Goal: Find specific page/section: Find specific page/section

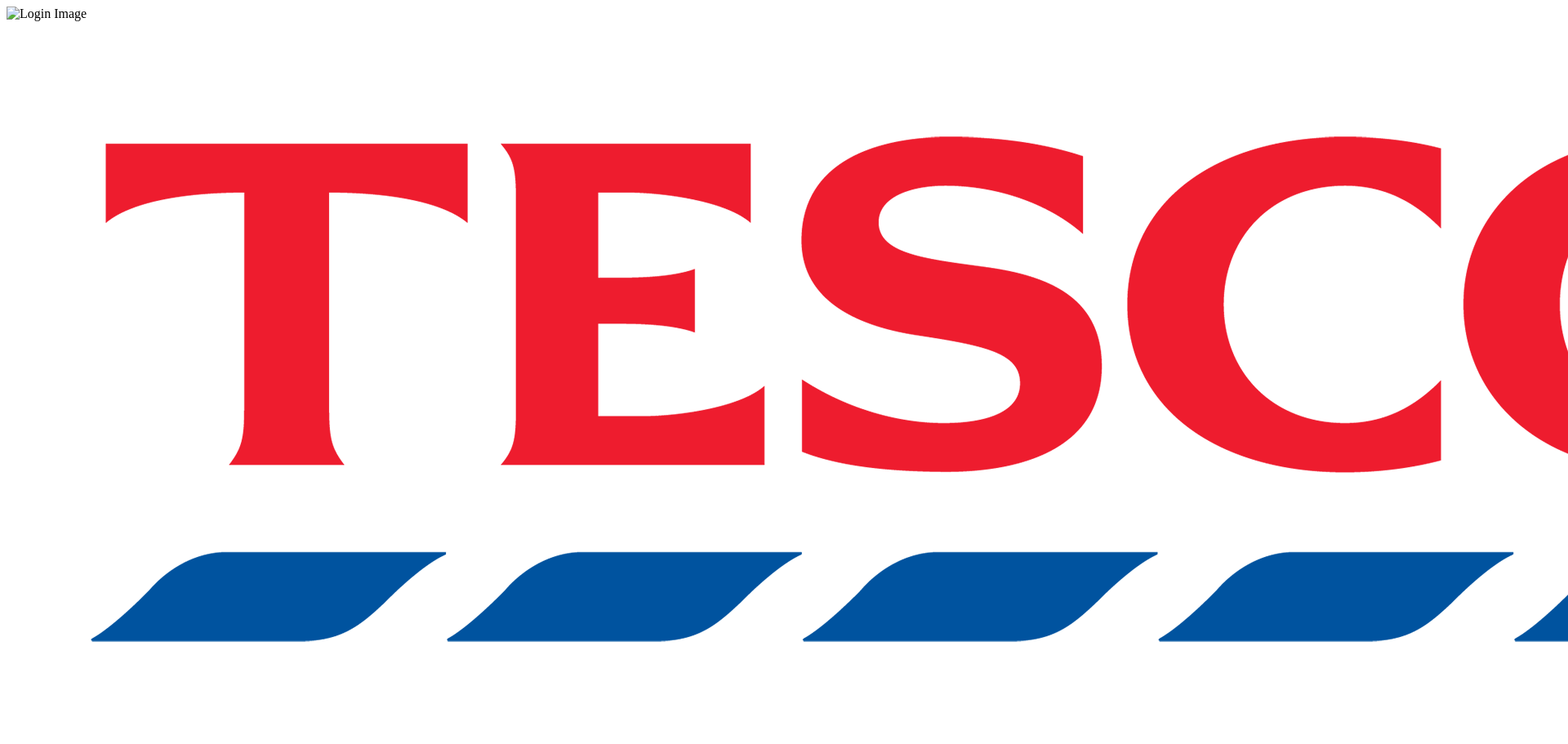
drag, startPoint x: 1188, startPoint y: 430, endPoint x: 1157, endPoint y: 430, distance: 31.0
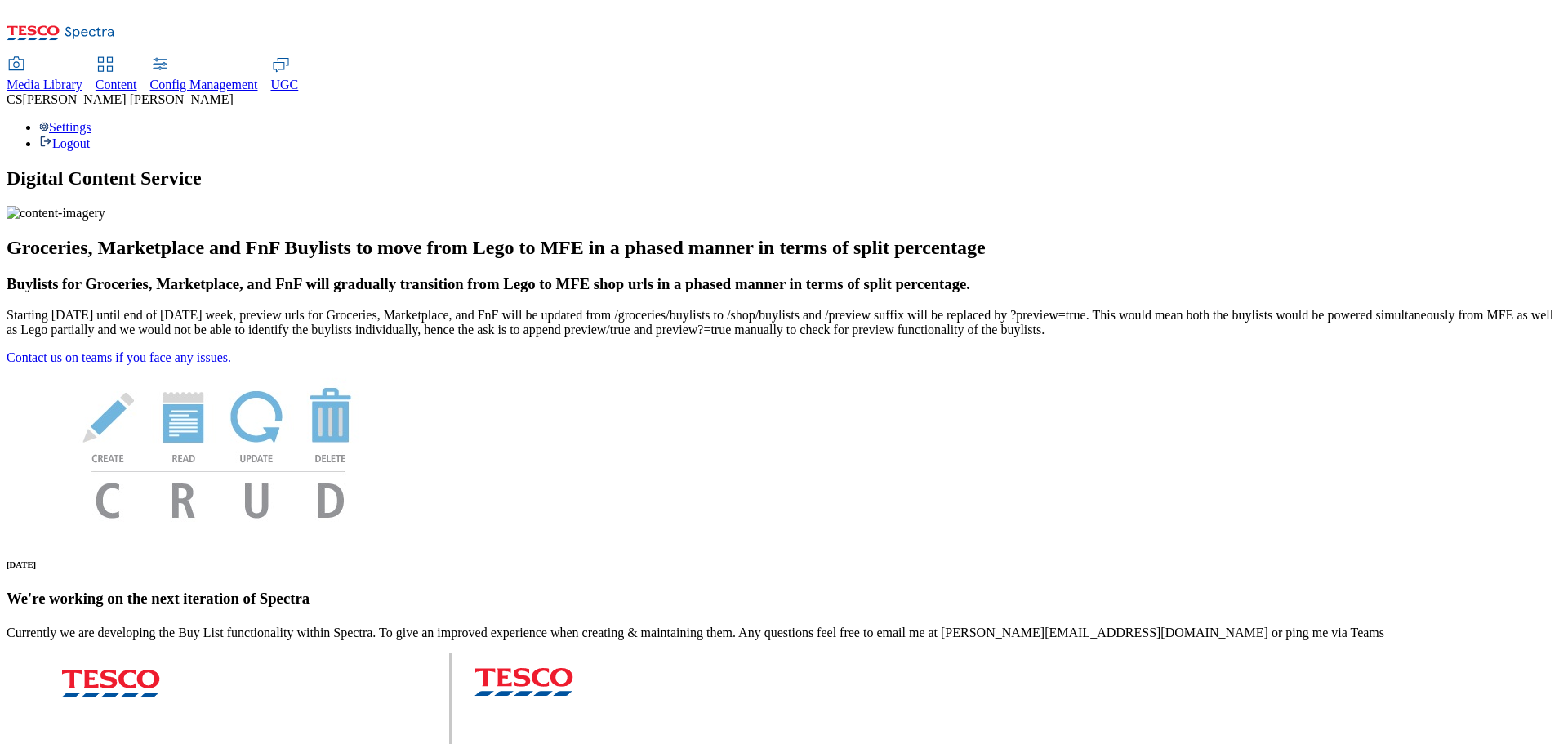
click at [299, 78] on span "UGC" at bounding box center [284, 84] width 28 height 14
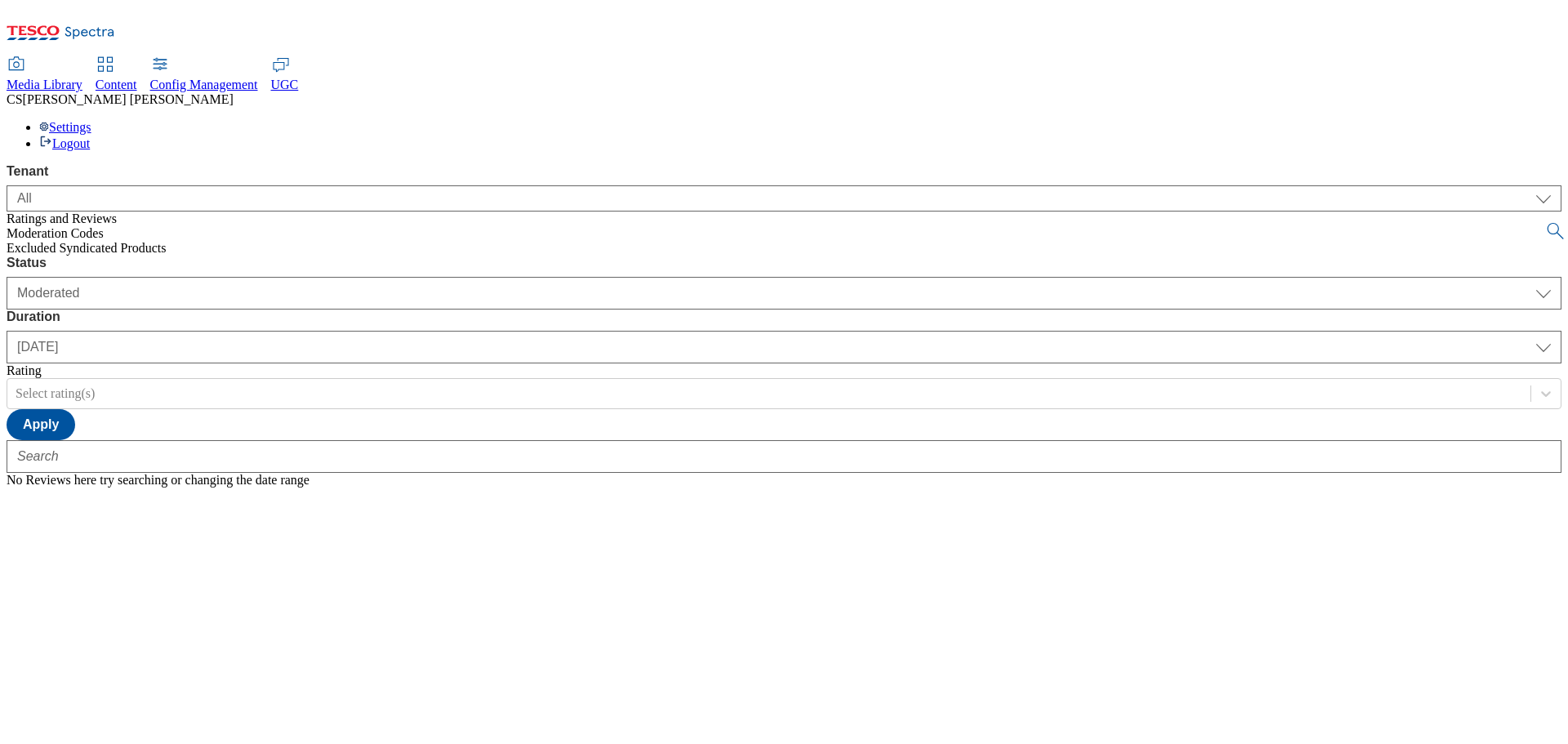
click at [99, 243] on span "Excluded Syndicated Products" at bounding box center [86, 247] width 160 height 14
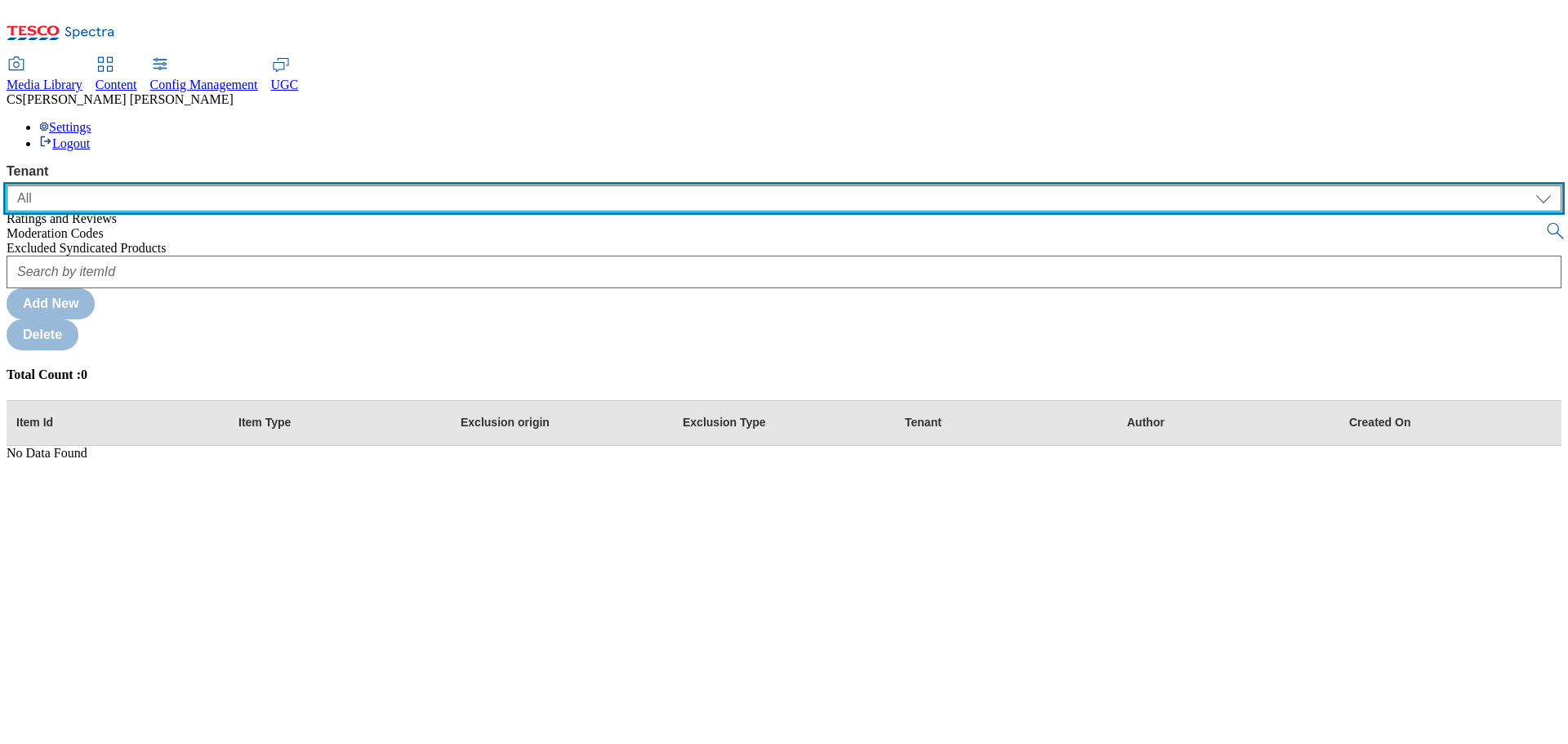
click at [187, 185] on select "ALL All CE CONFIG-CZ CONFIG-HU CONFIG-IE CONFIG-ROI CONFIG-SK CONFIG-TEST CONFI…" at bounding box center [784, 198] width 1554 height 26
select select "ghs-uk"
click at [7, 185] on select "ALL All CE CONFIG-CZ CONFIG-HU CONFIG-IE CONFIG-ROI CONFIG-SK CONFIG-TEST CONFI…" at bounding box center [784, 198] width 1554 height 26
